Goal: Information Seeking & Learning: Learn about a topic

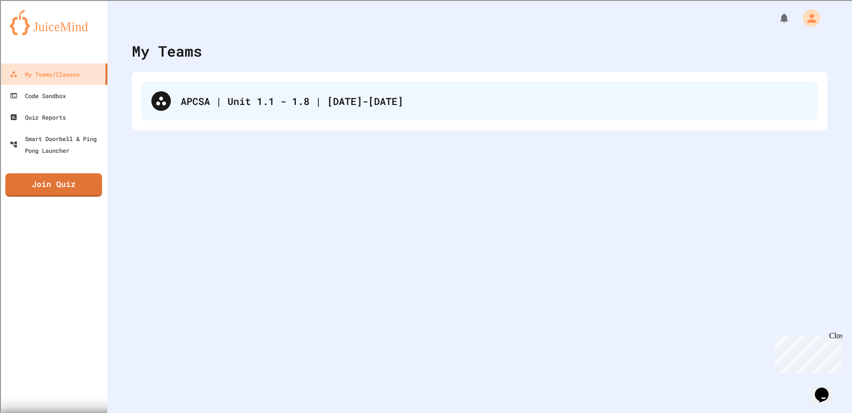
click at [277, 85] on div "APCSA | Unit 1.1 - 1.8 | [DATE]-[DATE]" at bounding box center [480, 101] width 676 height 39
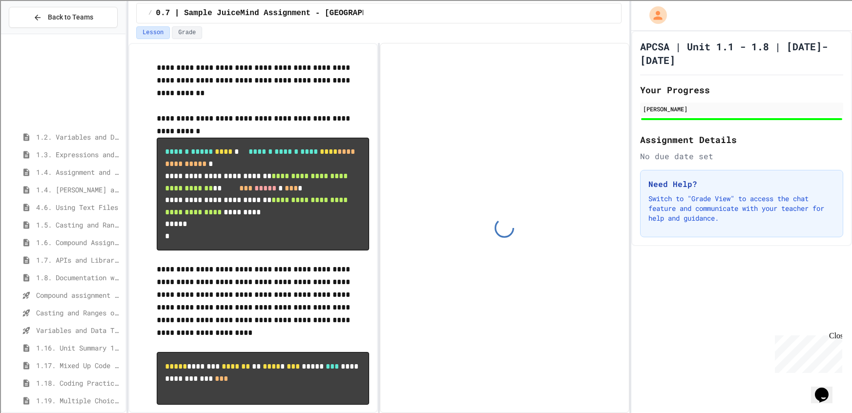
scroll to position [119, 0]
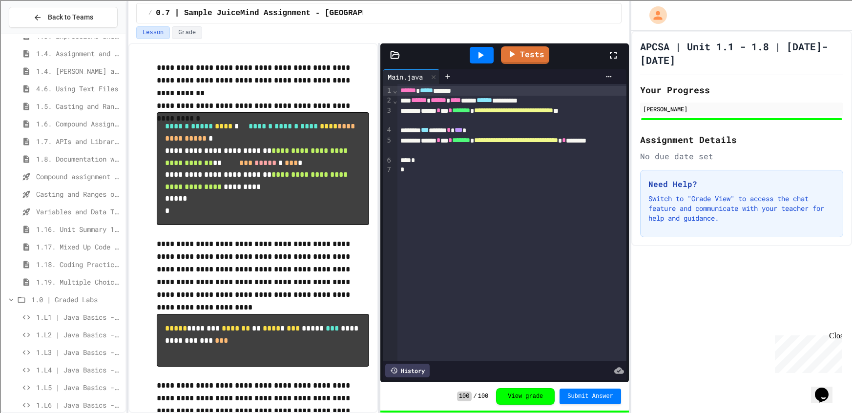
click at [94, 323] on div "1.L1 | Java Basics - Fish Lab" at bounding box center [63, 319] width 124 height 18
click at [97, 322] on div "1.L1 | Java Basics - Fish Lab" at bounding box center [63, 317] width 124 height 14
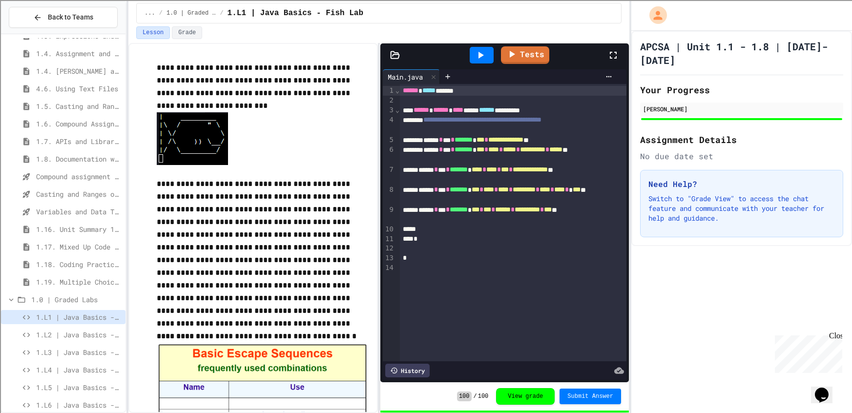
drag, startPoint x: 486, startPoint y: 61, endPoint x: 498, endPoint y: 71, distance: 15.6
click at [486, 61] on div at bounding box center [482, 55] width 24 height 17
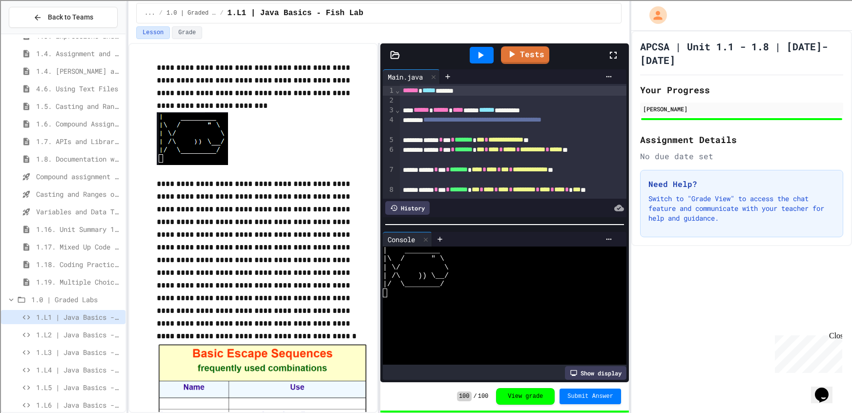
click at [66, 340] on div "1.L2 | Java Basics - Paragraphs Lab" at bounding box center [63, 335] width 124 height 14
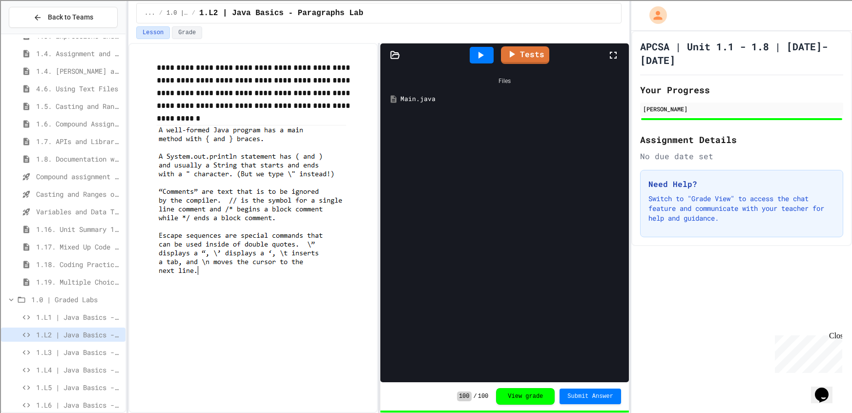
click at [480, 59] on icon at bounding box center [480, 55] width 12 height 12
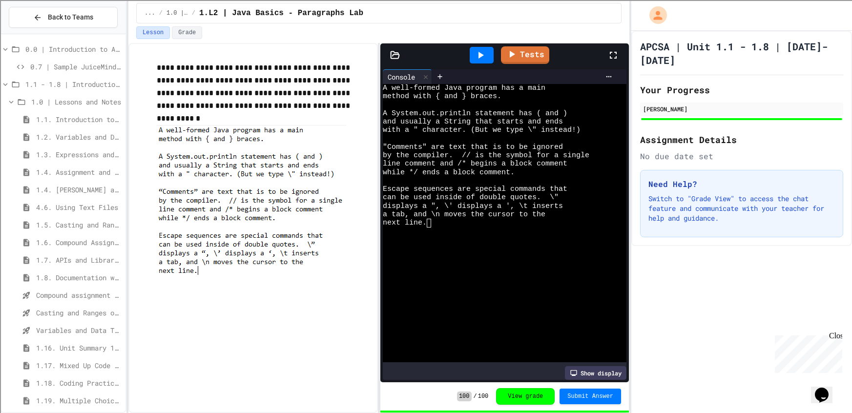
click at [52, 189] on span "1.4. [PERSON_NAME] and User Input" at bounding box center [78, 190] width 85 height 10
